Goal: Task Accomplishment & Management: Manage account settings

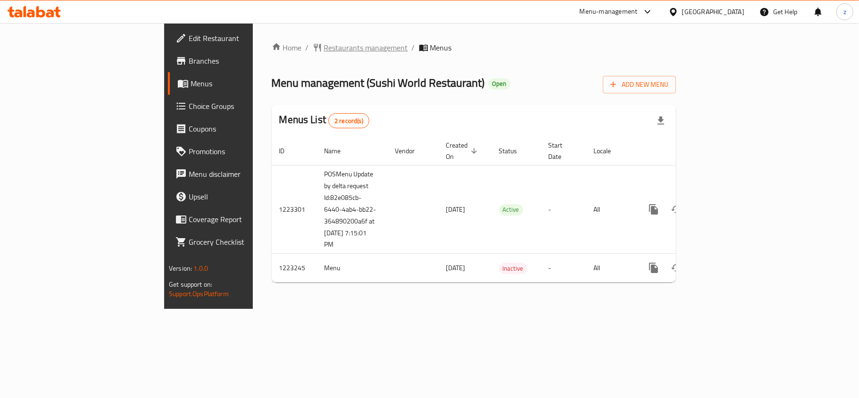
click at [324, 49] on span "Restaurants management" at bounding box center [366, 47] width 84 height 11
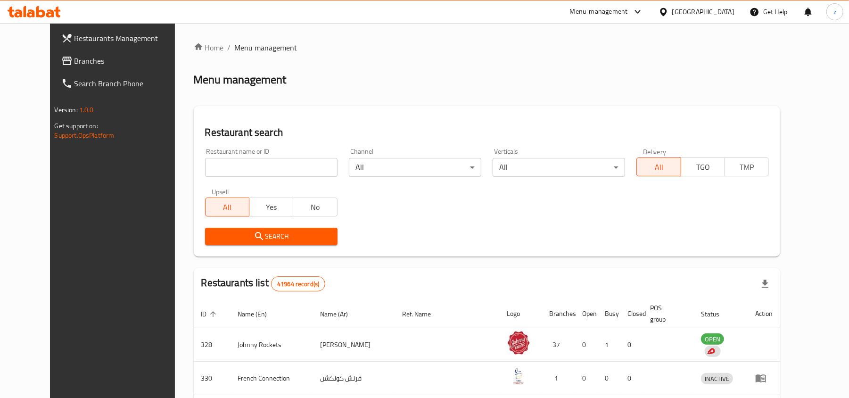
click at [221, 169] on input "search" at bounding box center [271, 167] width 133 height 19
paste input "674304"
type input "674304"
click at [243, 234] on span "Search" at bounding box center [271, 237] width 117 height 12
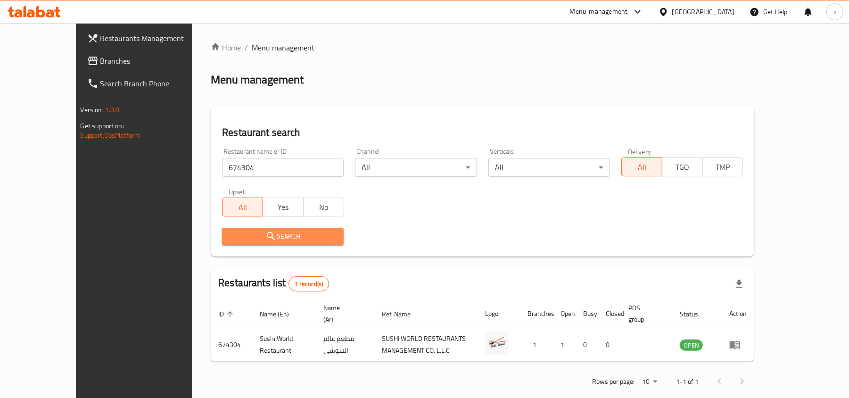
click at [243, 233] on span "Search" at bounding box center [283, 237] width 107 height 12
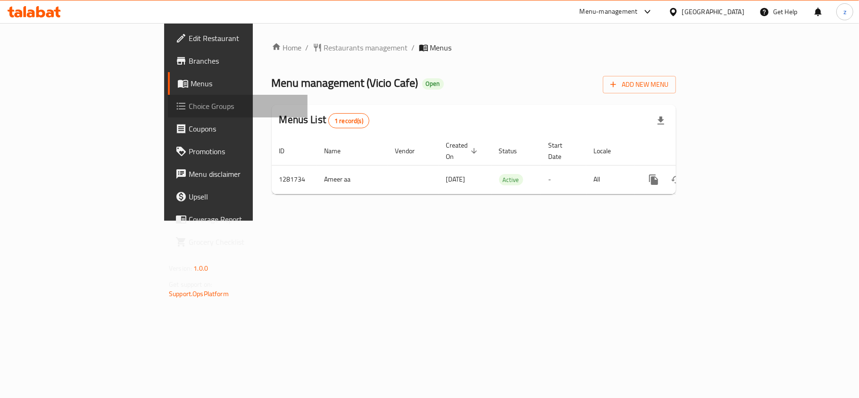
click at [168, 113] on link "Choice Groups" at bounding box center [238, 106] width 140 height 23
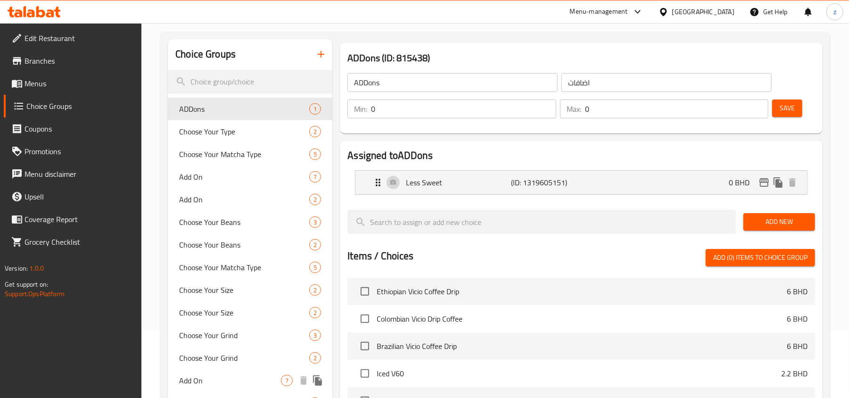
scroll to position [125, 0]
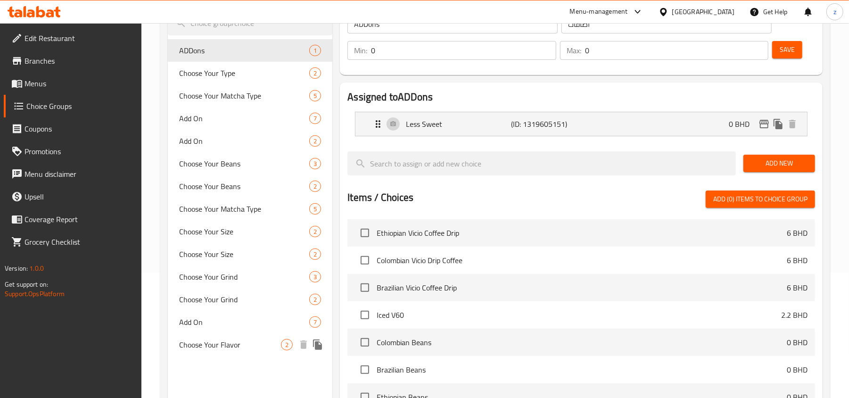
click at [215, 344] on span "Choose Your Flavor" at bounding box center [230, 344] width 102 height 11
type input "Choose Your Flavor"
type input "اختر نكهتك"
type input "1"
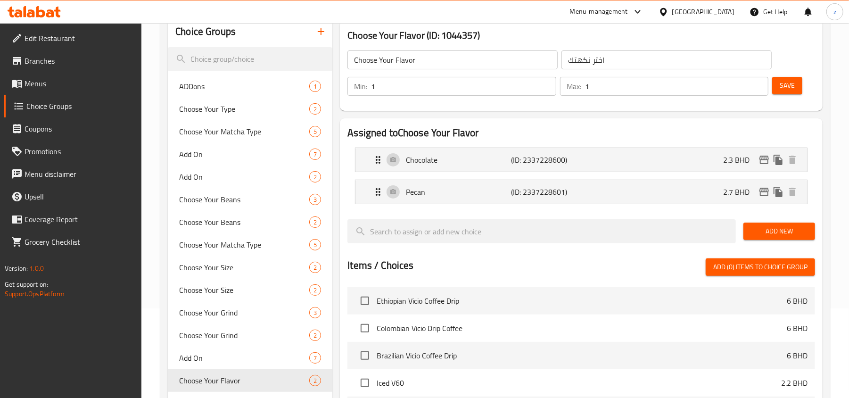
scroll to position [63, 0]
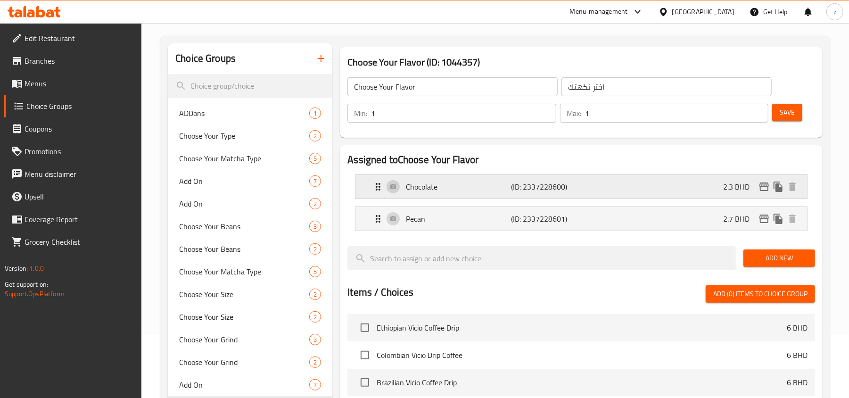
click at [401, 187] on div "Chocolate (ID: 2337228600) 2.3 BHD" at bounding box center [584, 187] width 423 height 24
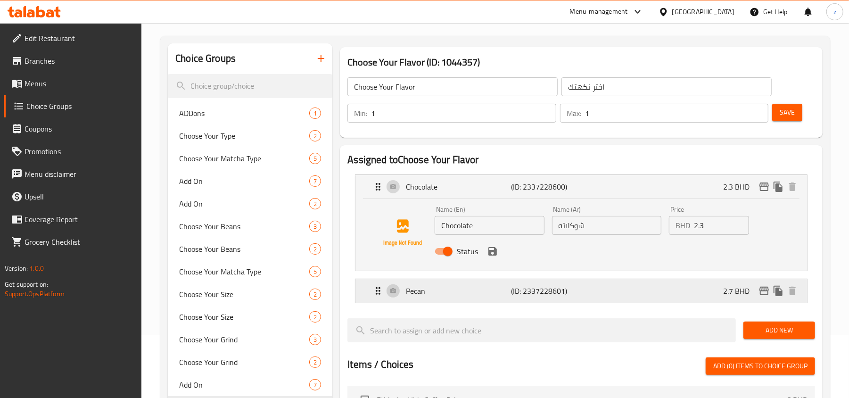
scroll to position [125, 0]
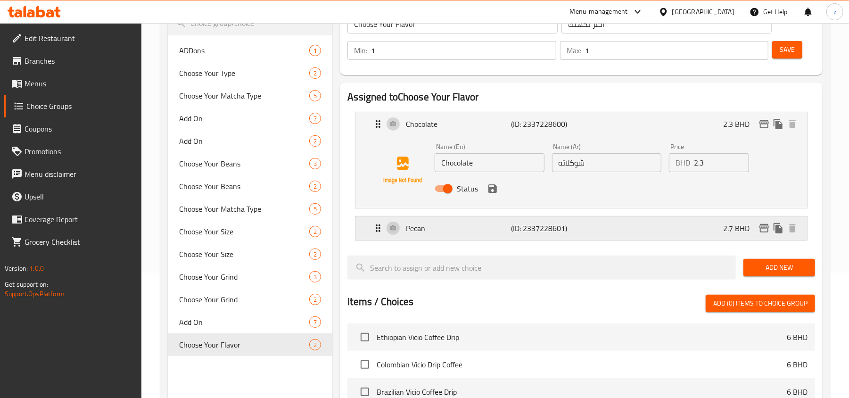
click at [421, 226] on p "Pecan" at bounding box center [458, 228] width 105 height 11
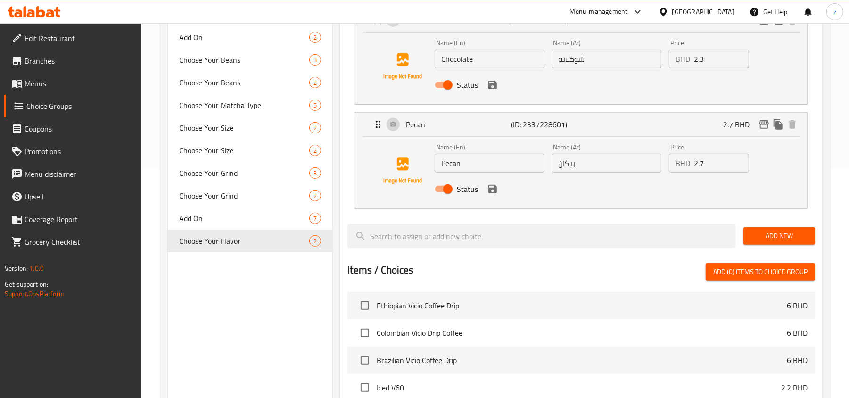
scroll to position [251, 0]
